Goal: Task Accomplishment & Management: Complete application form

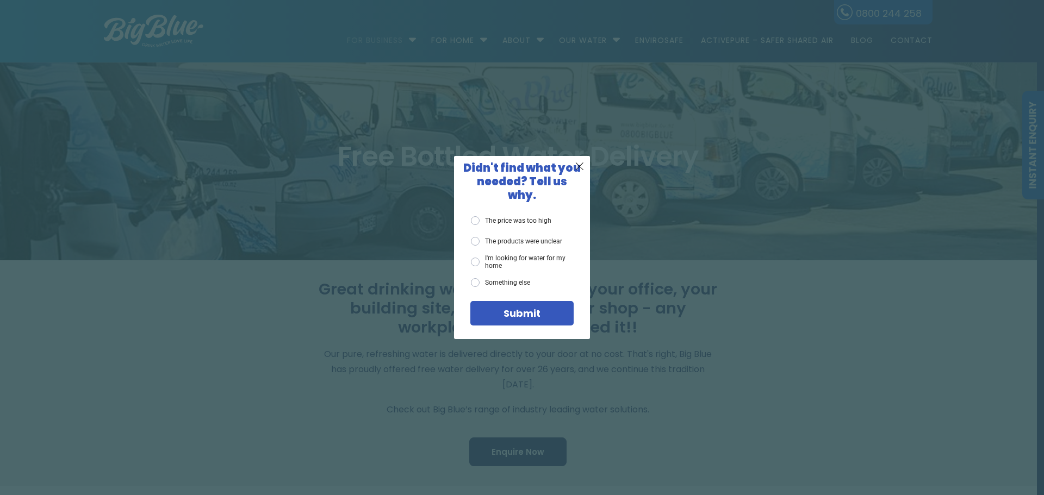
click at [684, 362] on div "X Didn't find what you needed? Tell us why. The price was too high The products…" at bounding box center [522, 247] width 1044 height 495
click at [578, 173] on span "X" at bounding box center [580, 166] width 10 height 14
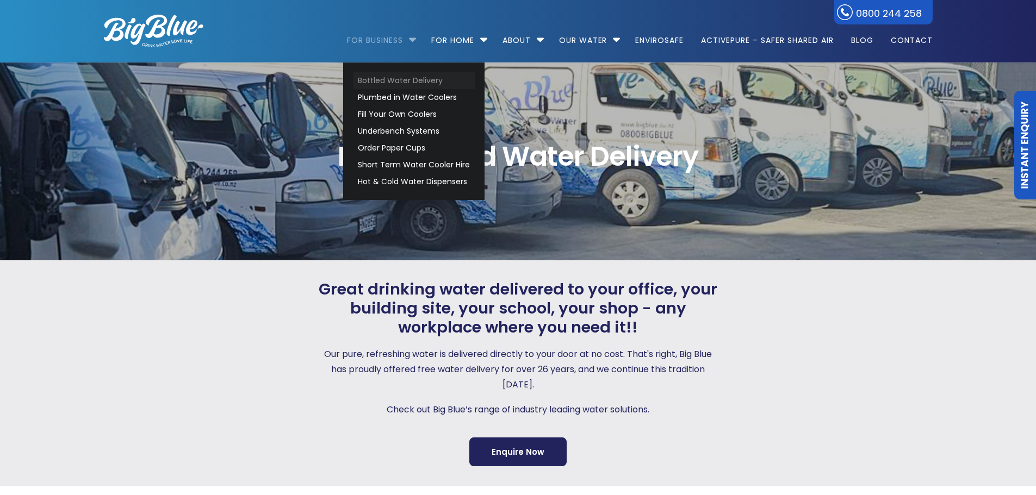
click at [408, 82] on link "Bottled Water Delivery" at bounding box center [414, 80] width 122 height 17
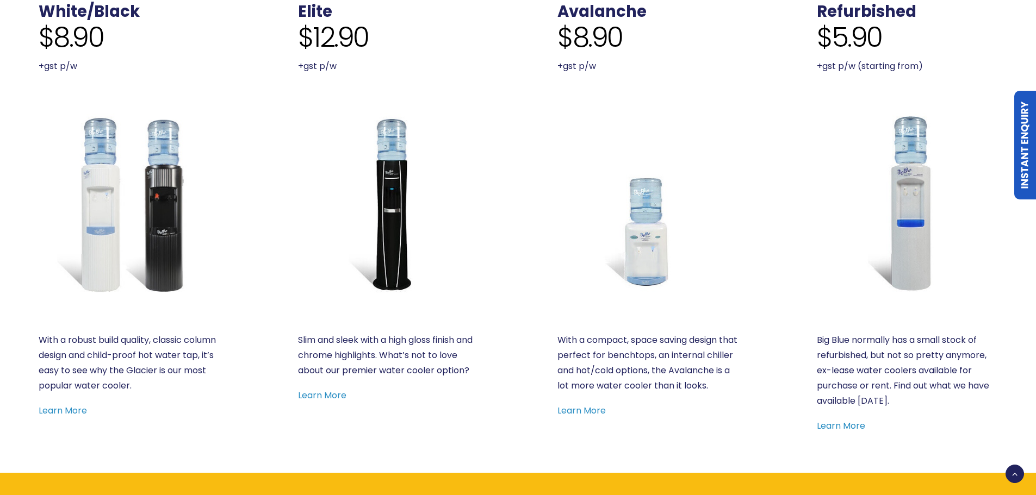
scroll to position [544, 0]
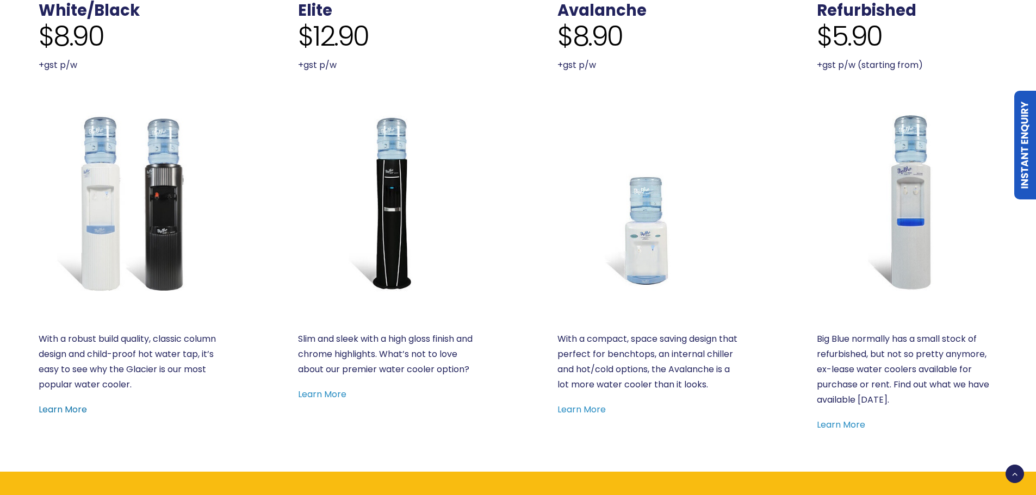
click at [42, 404] on link "Learn More" at bounding box center [63, 409] width 48 height 13
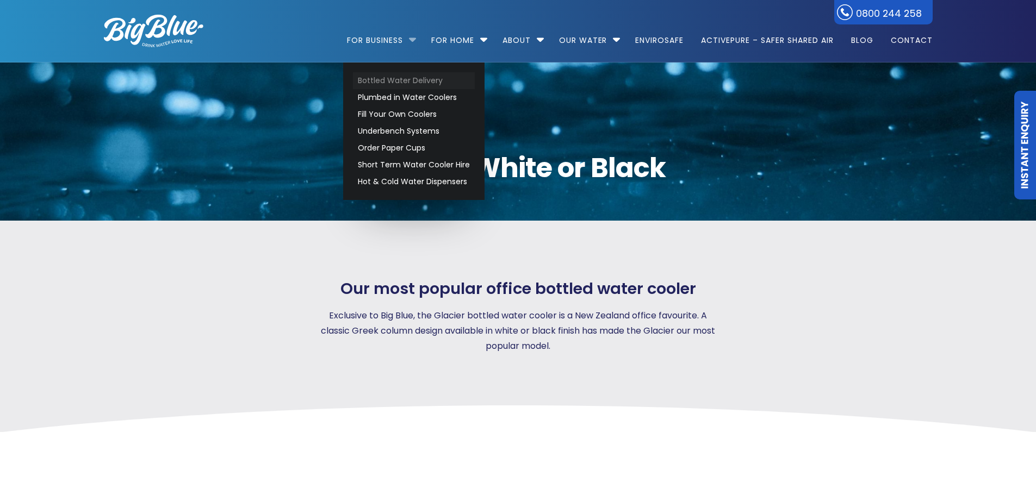
click at [414, 78] on link "Bottled Water Delivery" at bounding box center [414, 80] width 122 height 17
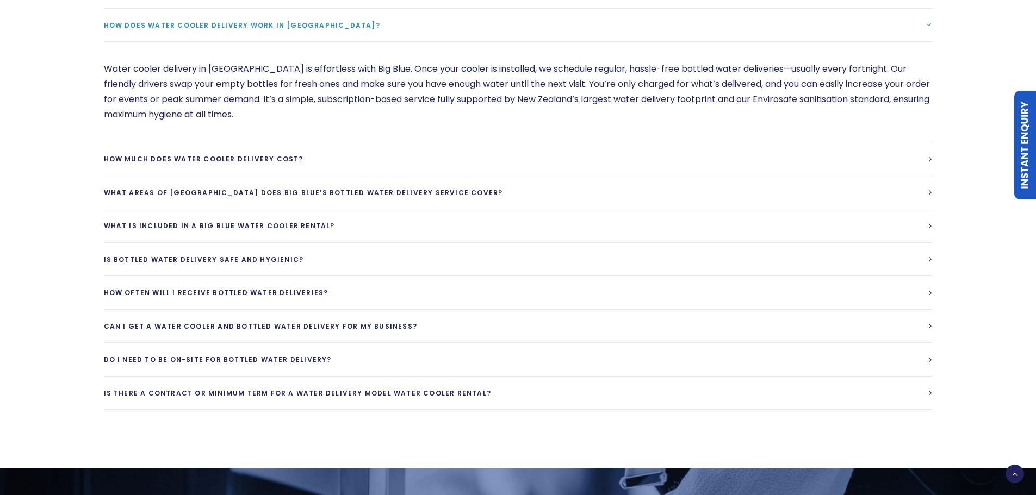
scroll to position [3262, 0]
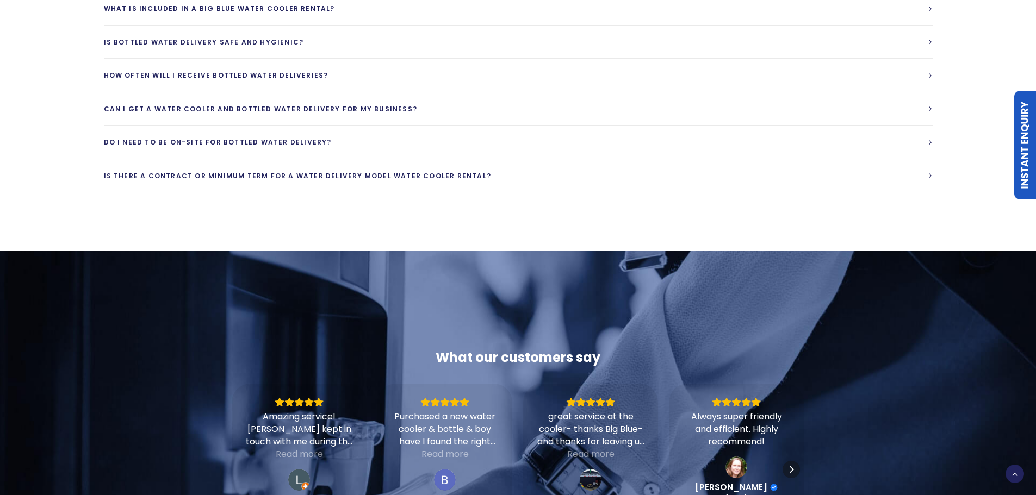
click at [1024, 161] on link "Instant Enquiry" at bounding box center [1025, 145] width 22 height 109
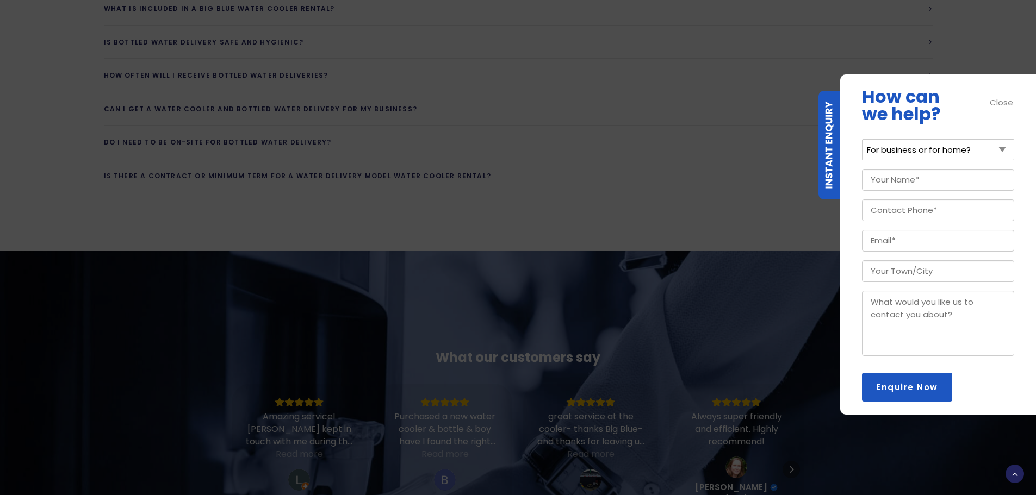
click at [934, 149] on select "For business or for home? For Business For Home" at bounding box center [938, 149] width 152 height 21
select select "For Business"
click at [862, 139] on select "For business or for home? For Business For Home" at bounding box center [938, 149] width 152 height 21
click at [912, 181] on input "Your Name (Required)" at bounding box center [938, 180] width 152 height 22
click at [899, 179] on input "Rick HAttingh" at bounding box center [938, 180] width 152 height 22
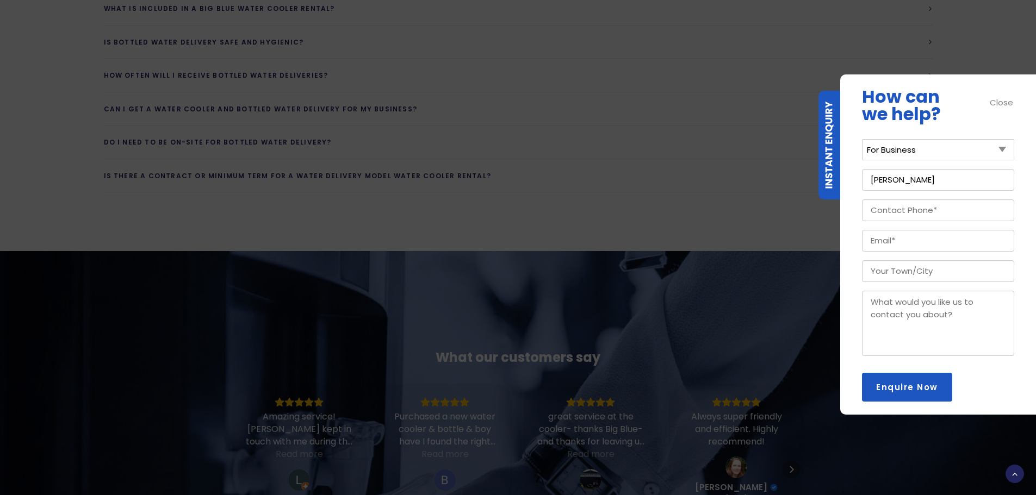
type input "Rick Hattingh"
click at [909, 204] on input "Contact Phone (Required)" at bounding box center [938, 211] width 152 height 22
type input "021715623"
click at [963, 240] on input "Email (Required)" at bounding box center [938, 241] width 152 height 22
paste input "rick.hattingh@dialogproperty.com"
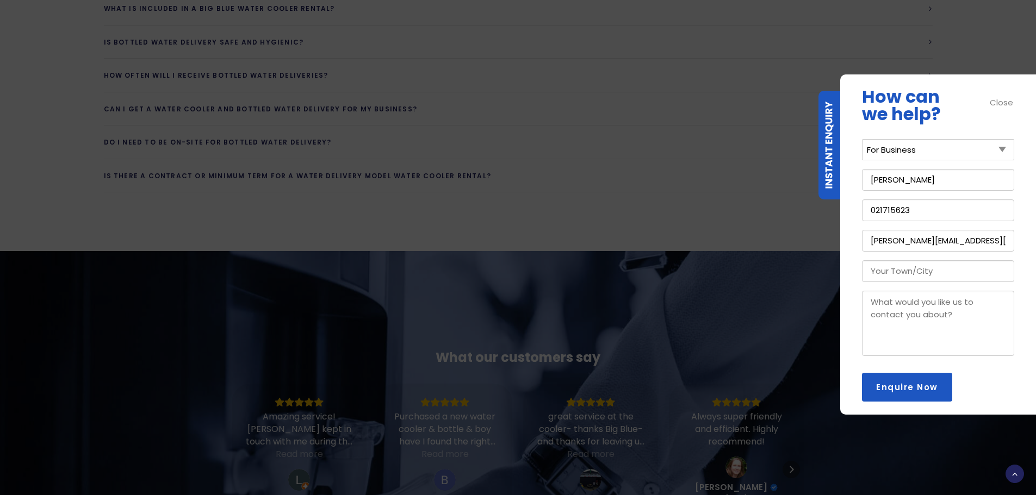
scroll to position [0, 5]
type input "rick.hattingh@dialogproperty.com"
click at [973, 267] on input "Your Town/City" at bounding box center [938, 271] width 152 height 22
type input "Auckland"
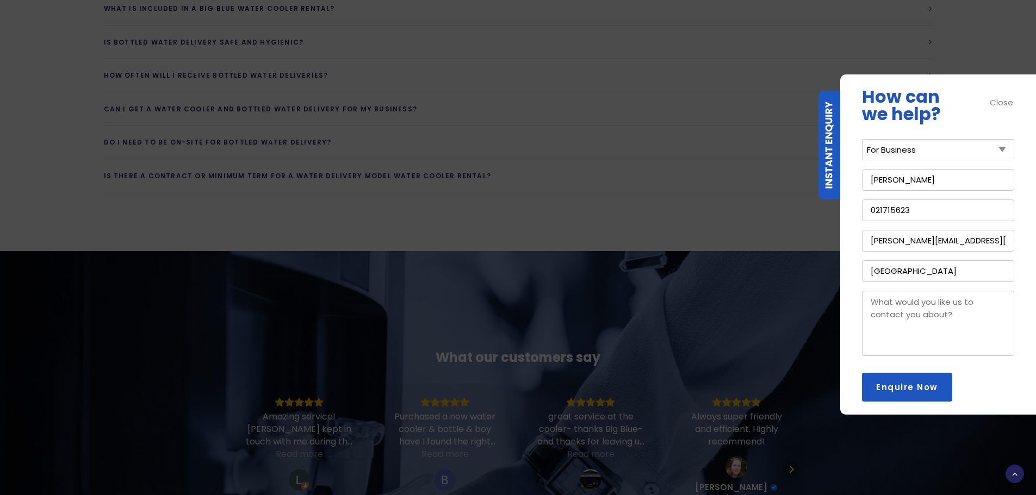
click at [956, 311] on textarea "Message" at bounding box center [938, 323] width 152 height 65
type textarea "We would like water service for a building site."
click at [892, 392] on input "Enquire Now" at bounding box center [907, 387] width 90 height 29
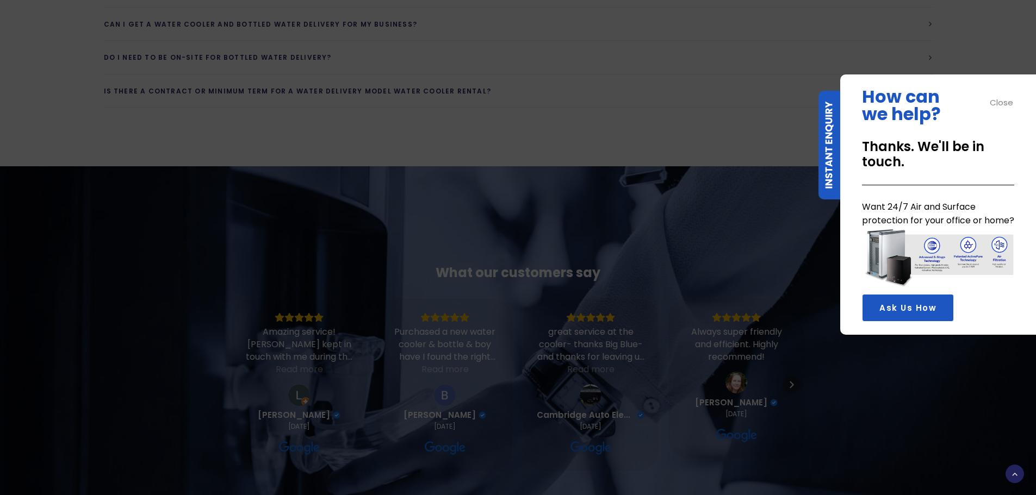
click at [714, 171] on div "What our customers say Amazing service! Hiram kept in touch with me during the …" at bounding box center [518, 377] width 868 height 422
click at [707, 127] on div at bounding box center [518, 146] width 868 height 39
click at [1003, 104] on div "Close" at bounding box center [1001, 102] width 24 height 13
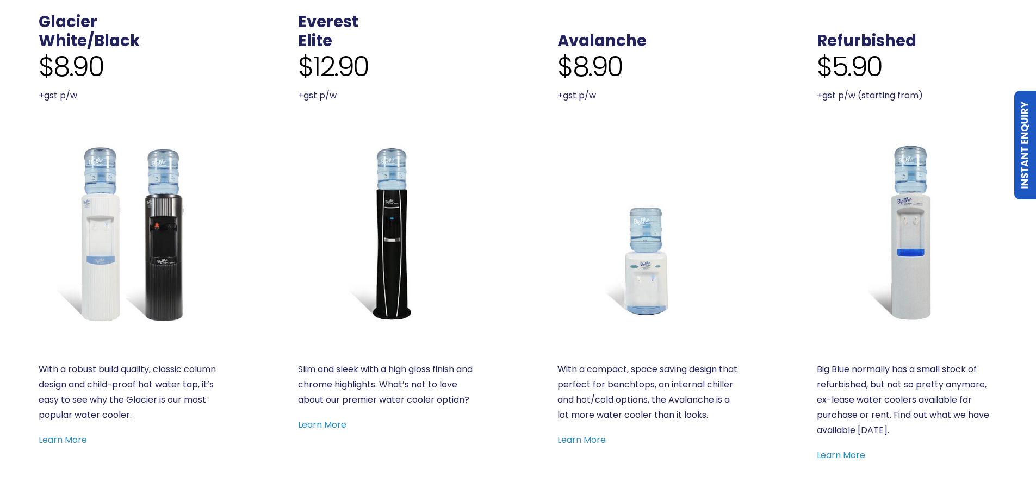
scroll to position [465, 0]
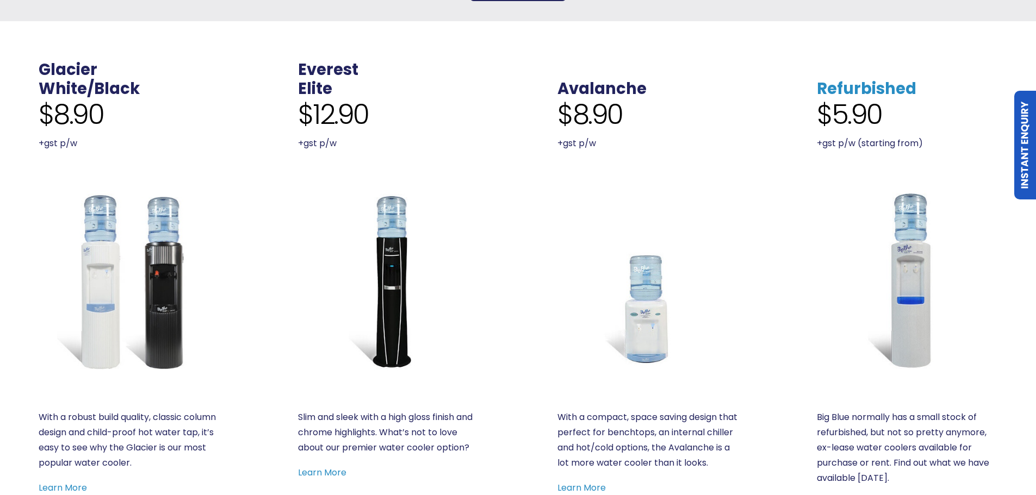
click at [899, 80] on link "Refurbished" at bounding box center [865, 89] width 99 height 22
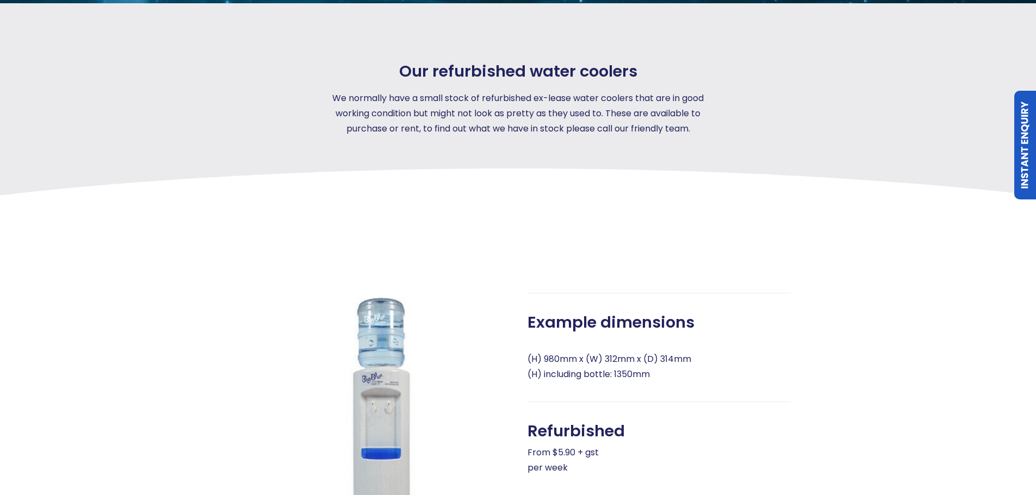
scroll to position [381, 0]
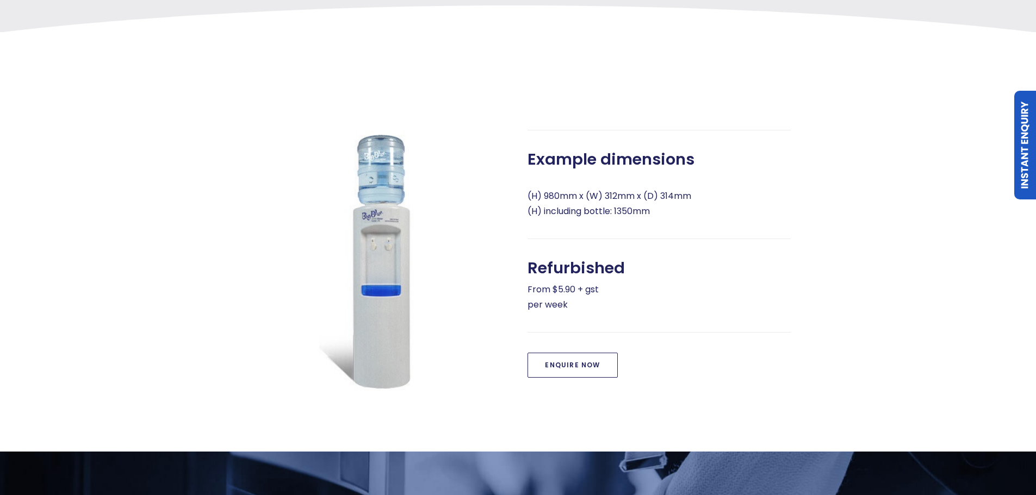
click at [579, 365] on link "Enquire Now" at bounding box center [572, 365] width 90 height 25
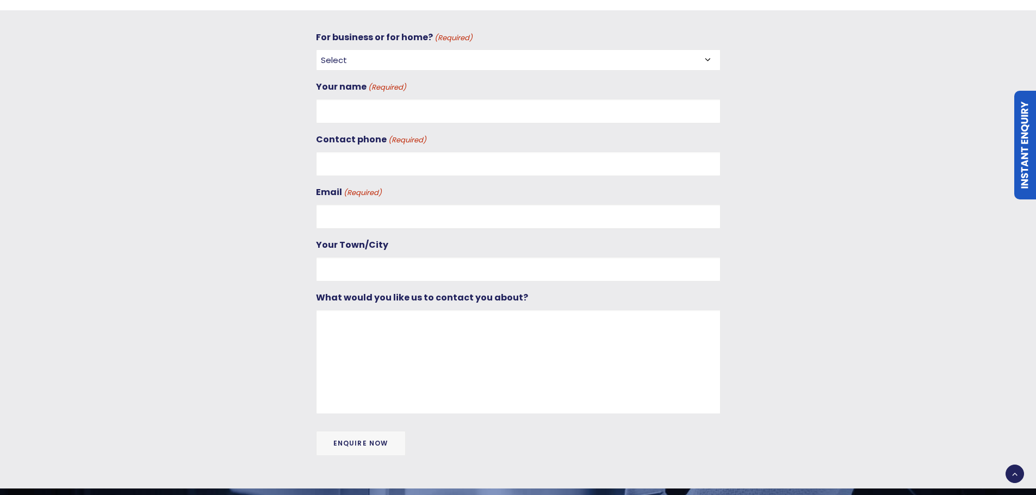
scroll to position [832, 0]
